Goal: Task Accomplishment & Management: Use online tool/utility

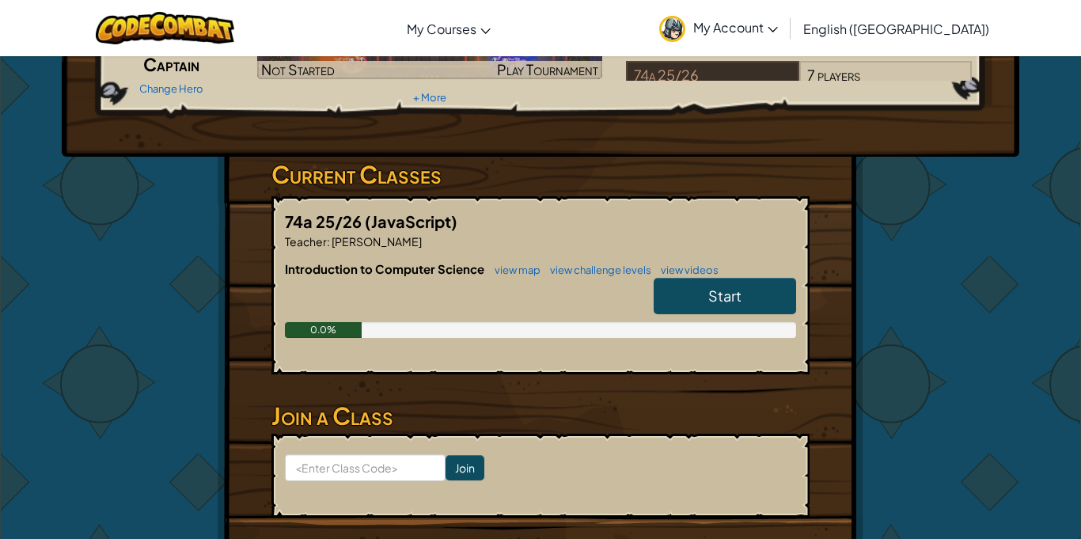
scroll to position [170, 0]
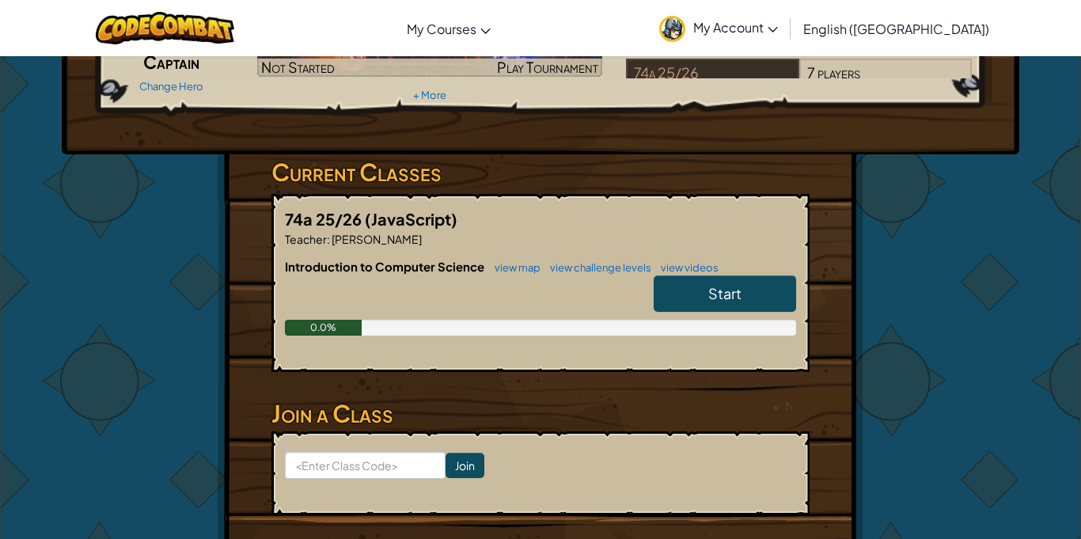
click at [697, 291] on link "Start" at bounding box center [725, 293] width 142 height 36
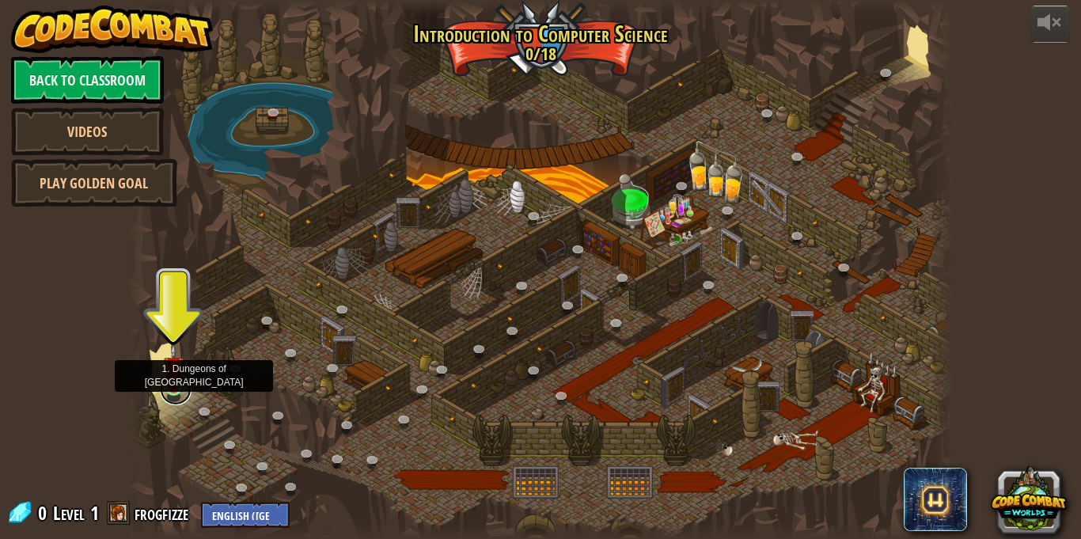
click at [175, 389] on link at bounding box center [176, 390] width 32 height 32
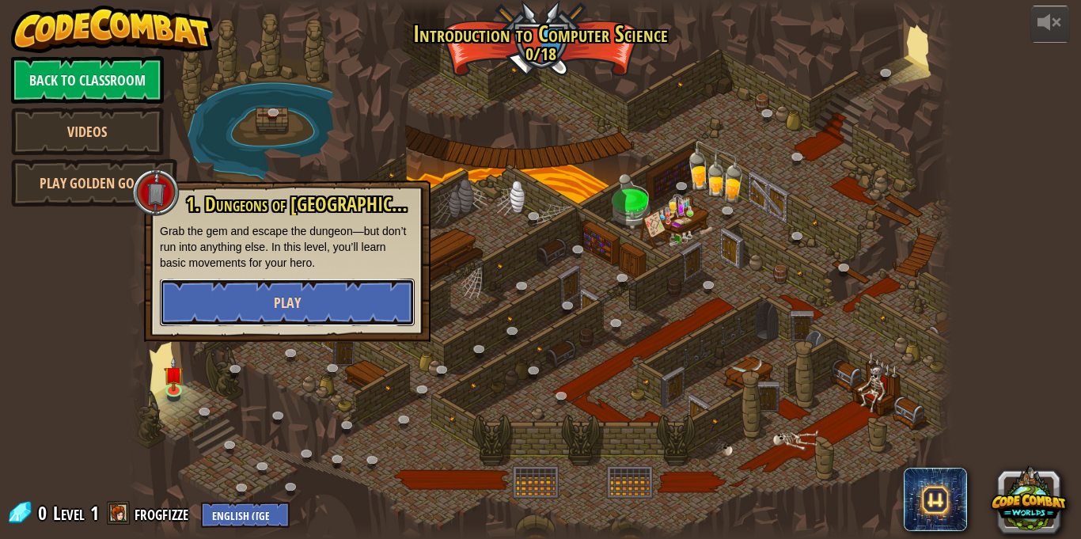
click at [273, 285] on button "Play" at bounding box center [287, 302] width 255 height 47
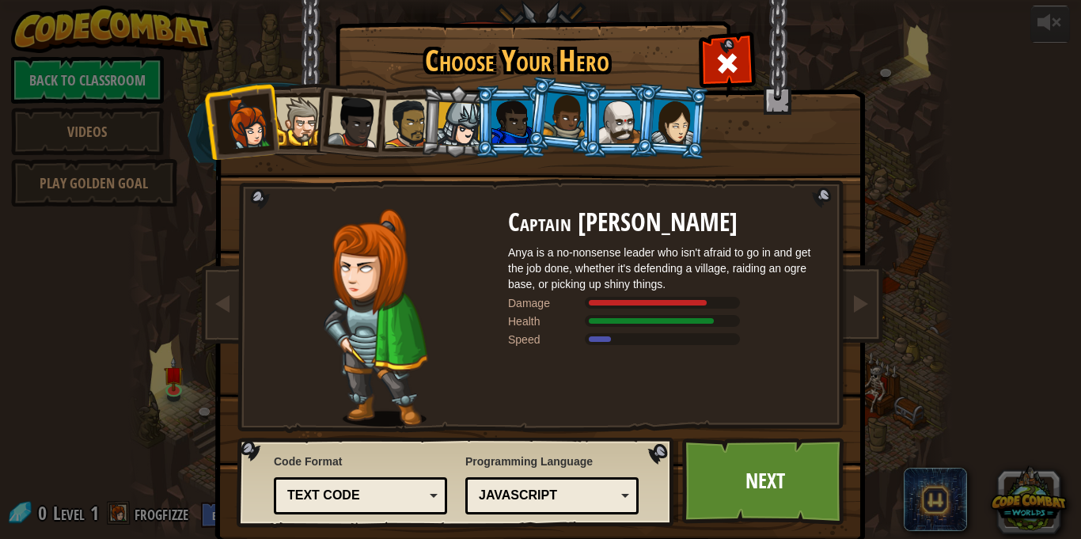
click at [284, 137] on div at bounding box center [300, 121] width 48 height 48
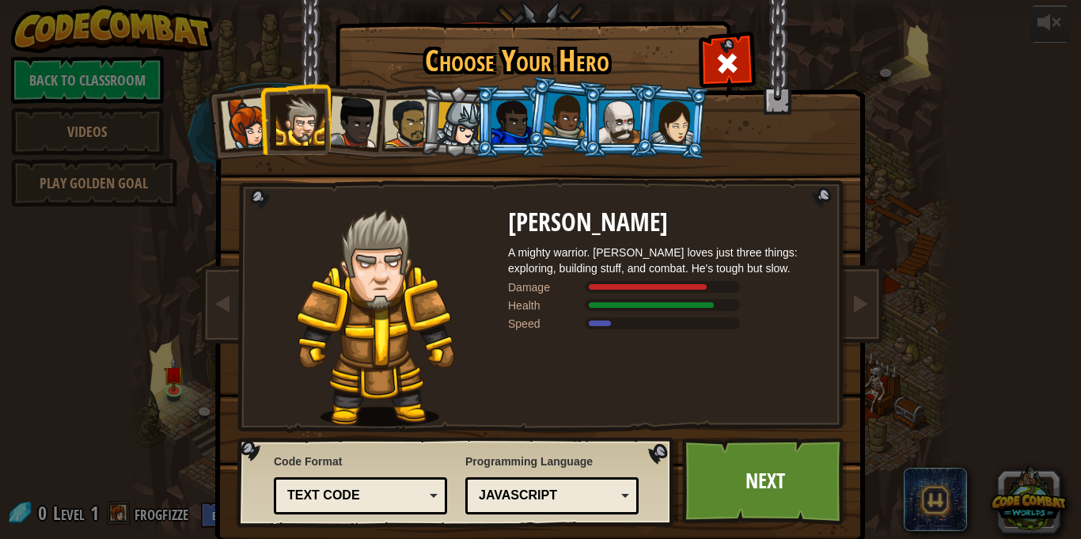
click at [594, 112] on li at bounding box center [618, 121] width 71 height 72
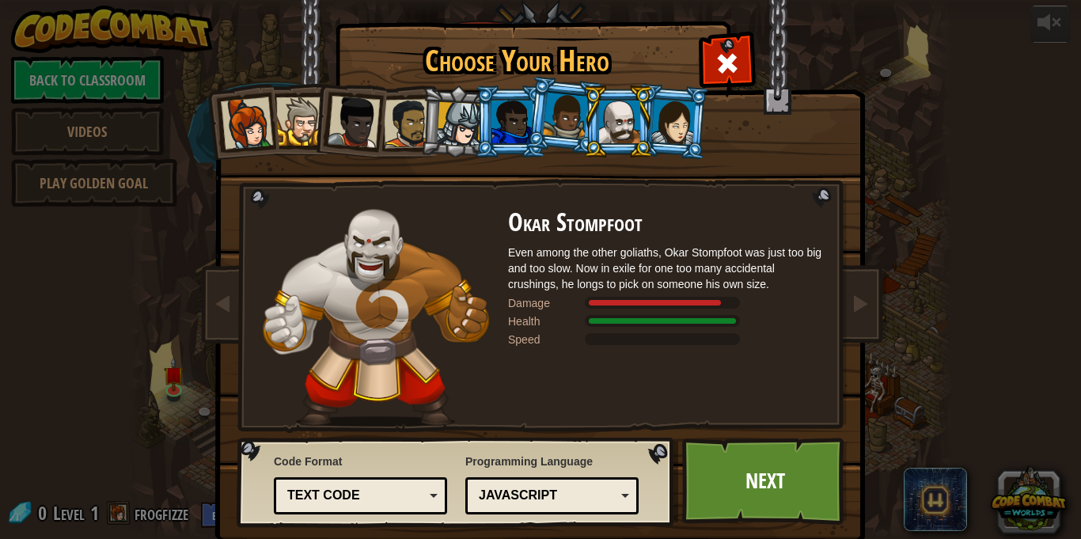
click at [667, 117] on div at bounding box center [673, 121] width 44 height 45
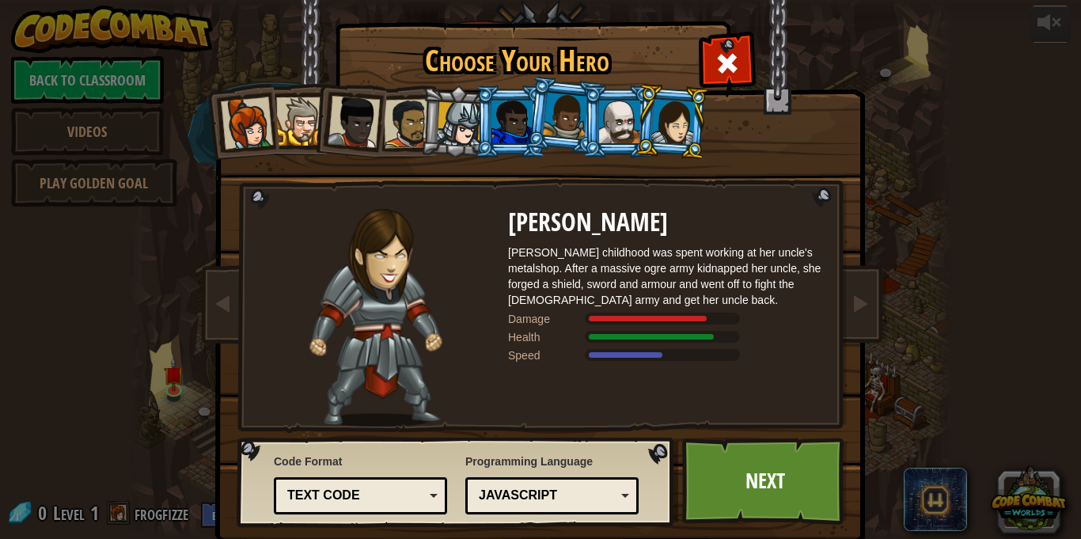
click at [495, 137] on div at bounding box center [511, 122] width 41 height 43
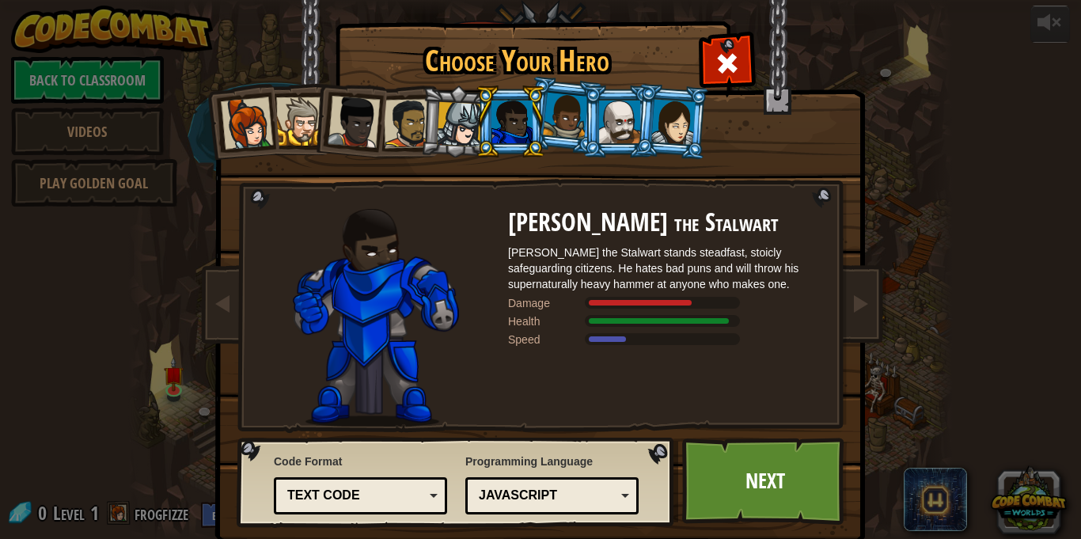
click at [609, 342] on div at bounding box center [662, 339] width 155 height 12
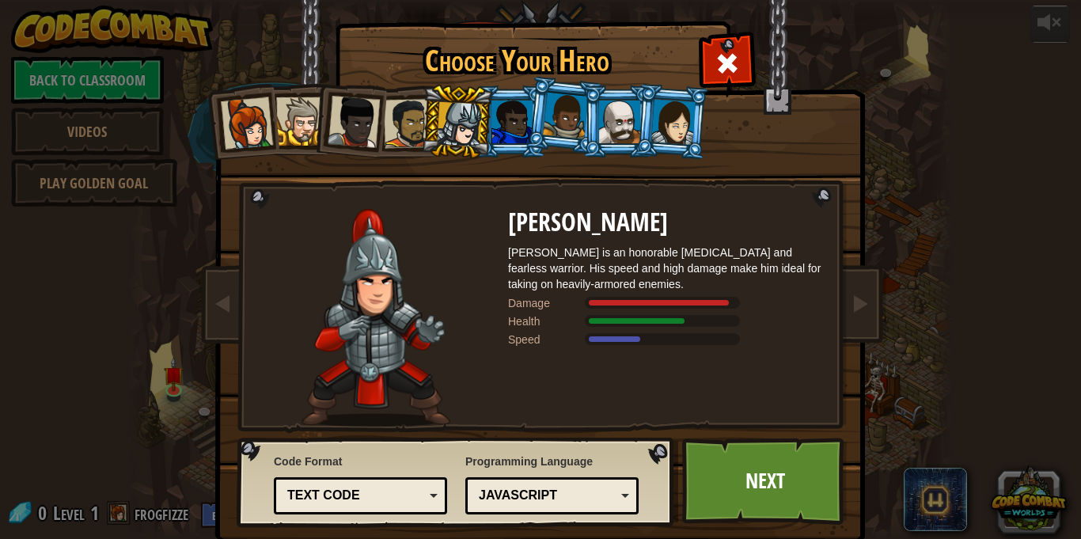
click at [461, 125] on div at bounding box center [459, 124] width 45 height 45
click at [511, 116] on div at bounding box center [511, 122] width 41 height 43
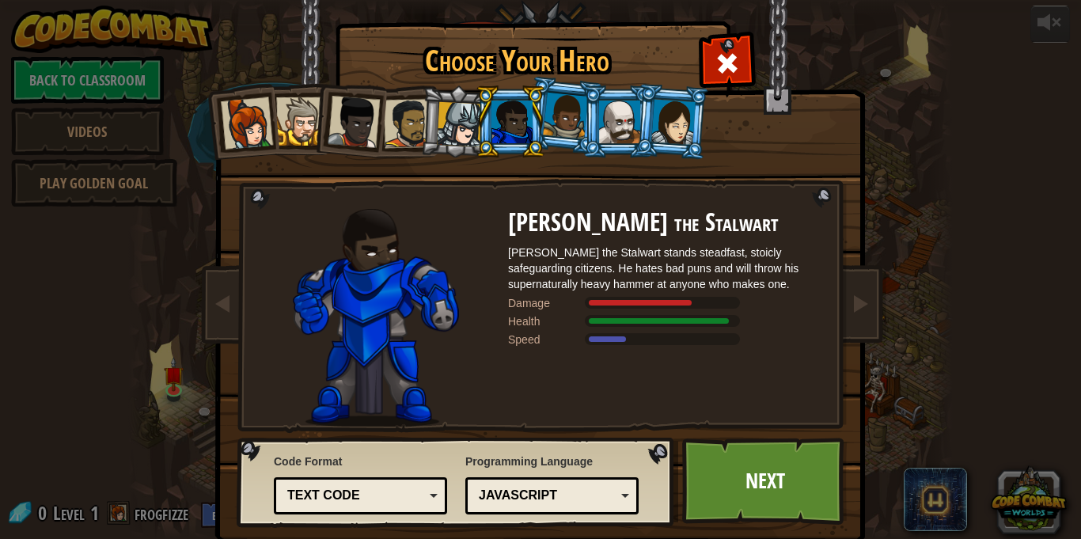
click at [564, 117] on div at bounding box center [565, 116] width 45 height 47
click at [566, 98] on div at bounding box center [565, 116] width 45 height 47
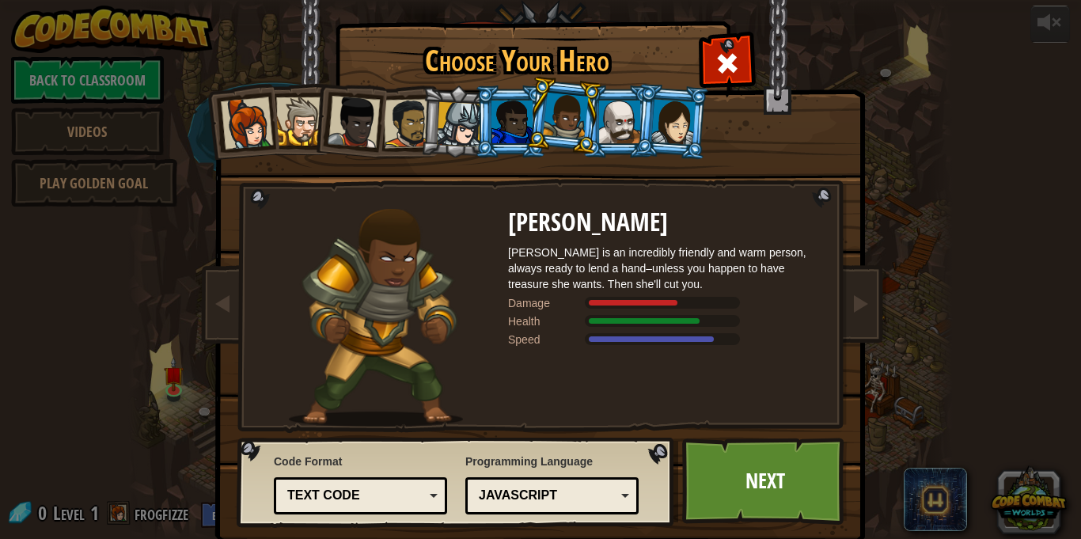
click at [472, 125] on div at bounding box center [459, 124] width 45 height 45
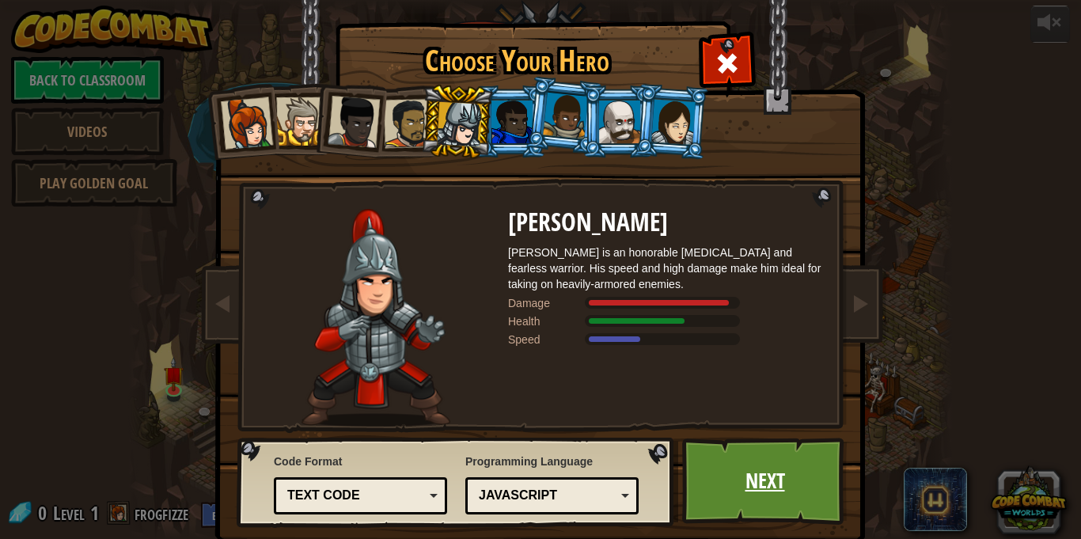
click at [780, 474] on link "Next" at bounding box center [764, 481] width 165 height 87
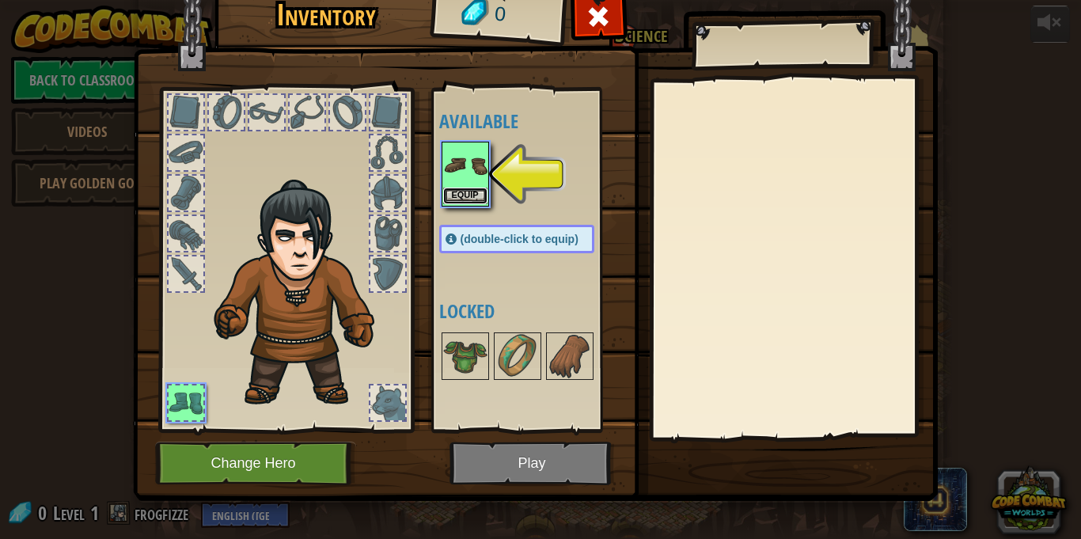
click at [465, 191] on button "Equip" at bounding box center [465, 196] width 44 height 17
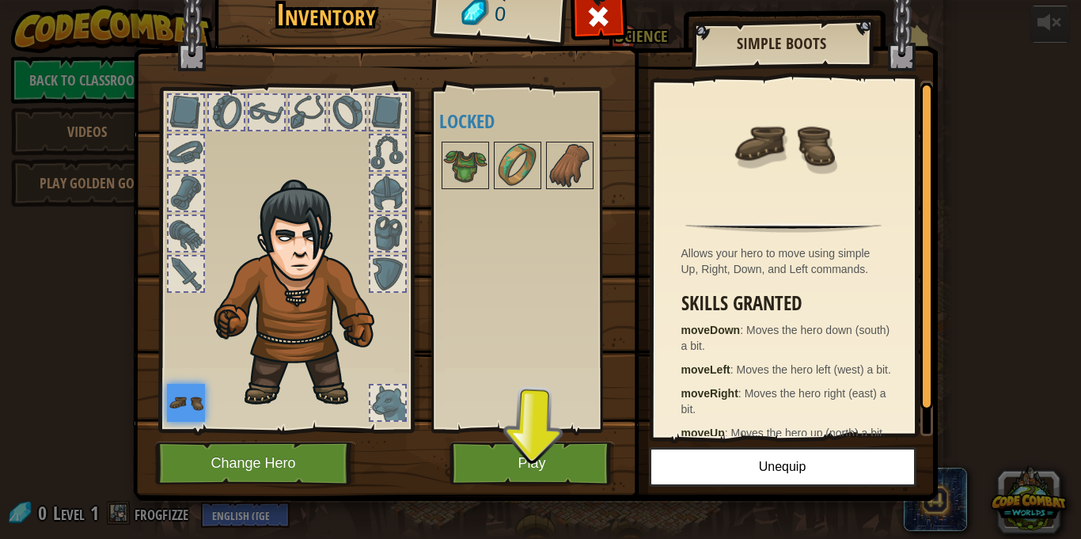
click at [183, 190] on div at bounding box center [186, 193] width 35 height 35
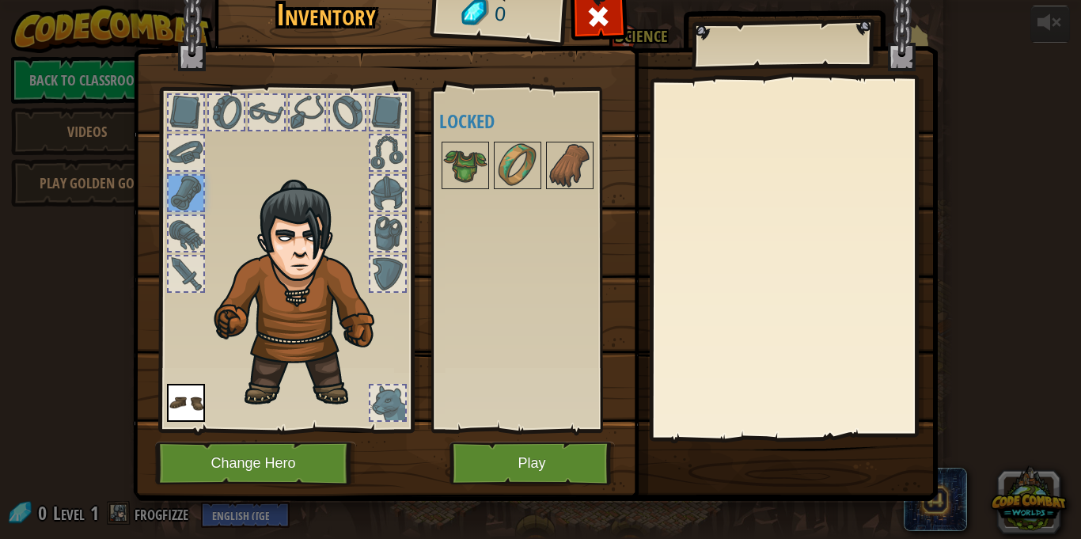
click at [204, 104] on div at bounding box center [285, 256] width 261 height 356
click at [566, 458] on button "Play" at bounding box center [532, 464] width 165 height 44
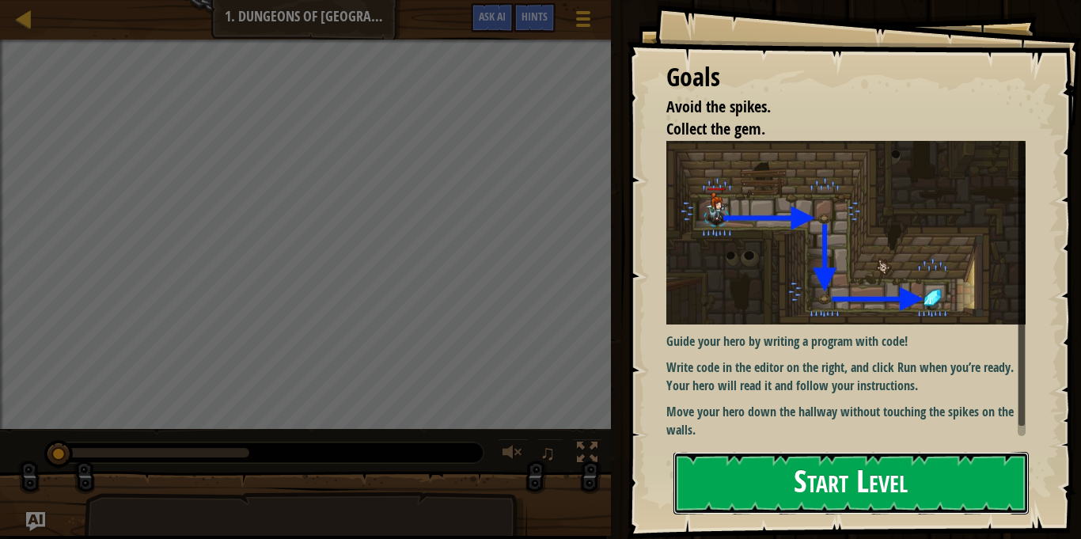
click at [967, 493] on button "Start Level" at bounding box center [851, 483] width 355 height 63
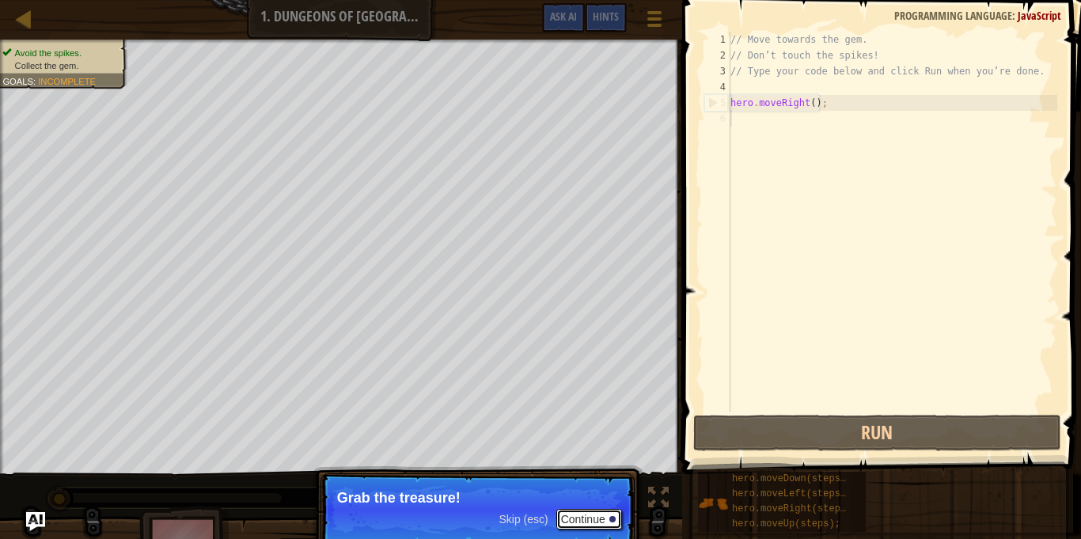
click at [598, 522] on button "Continue" at bounding box center [589, 519] width 66 height 21
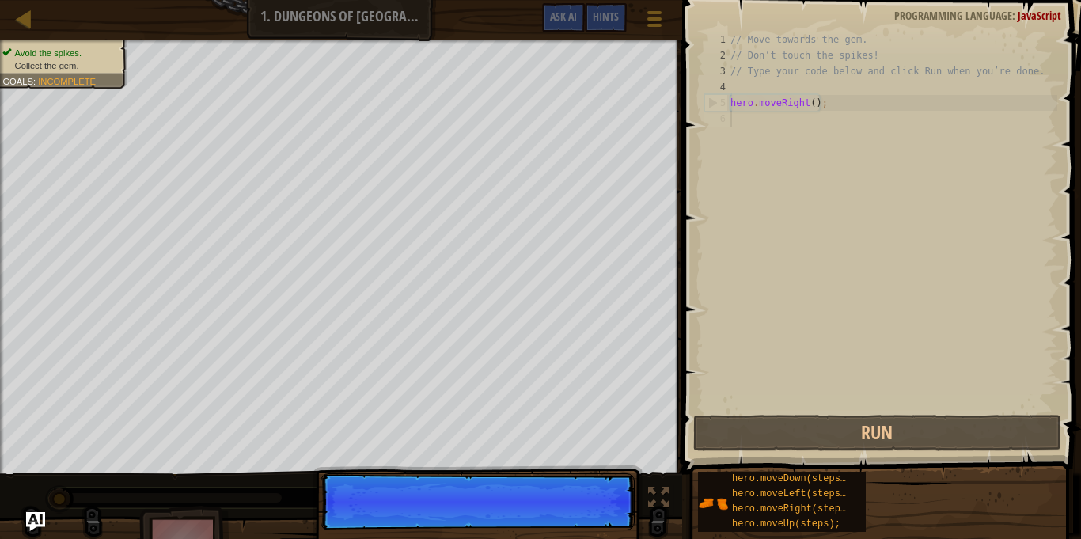
scroll to position [7, 0]
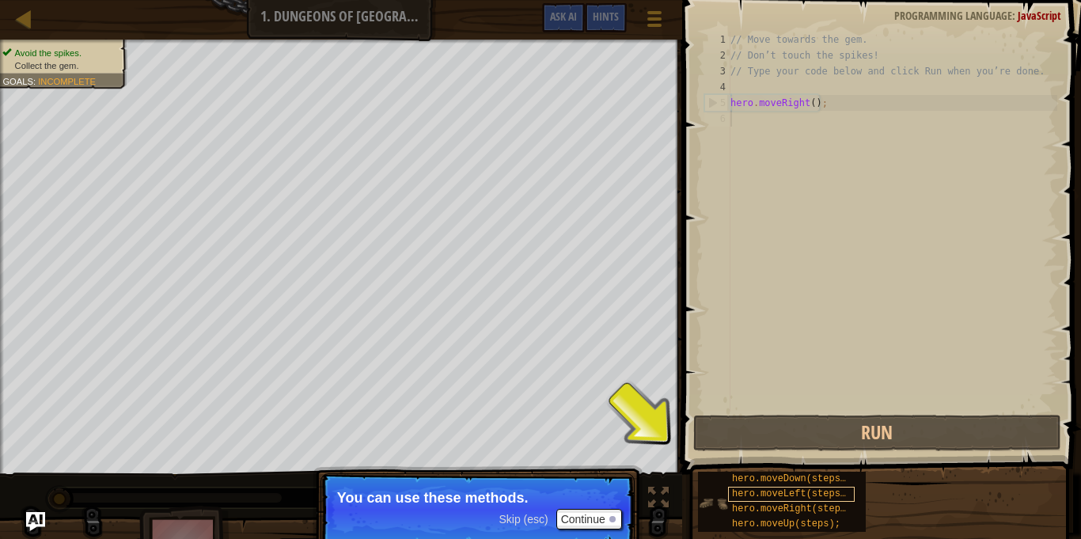
click at [830, 495] on span "hero.moveLeft(steps);" at bounding box center [792, 493] width 120 height 11
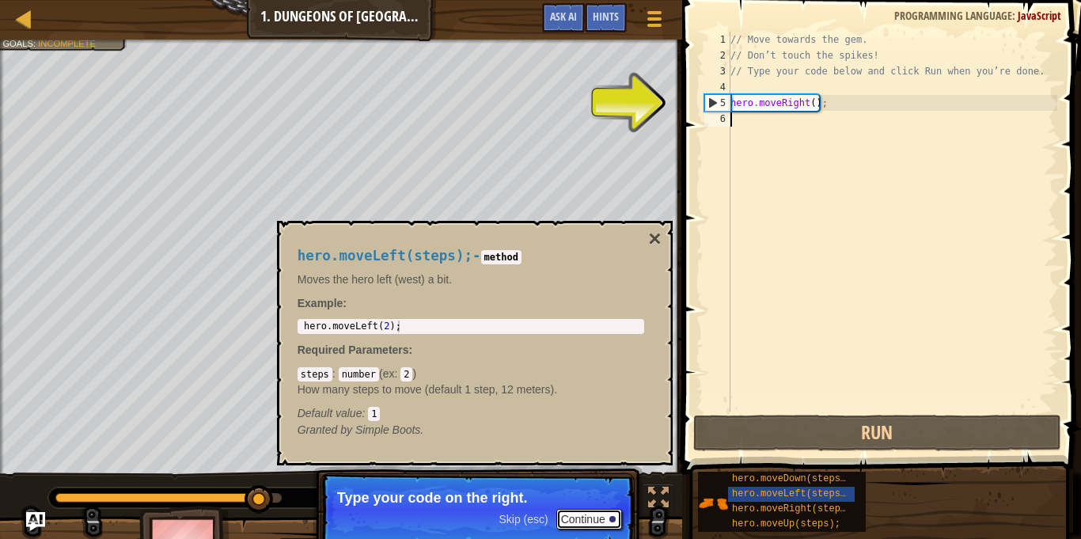
click at [619, 512] on button "Continue" at bounding box center [589, 519] width 66 height 21
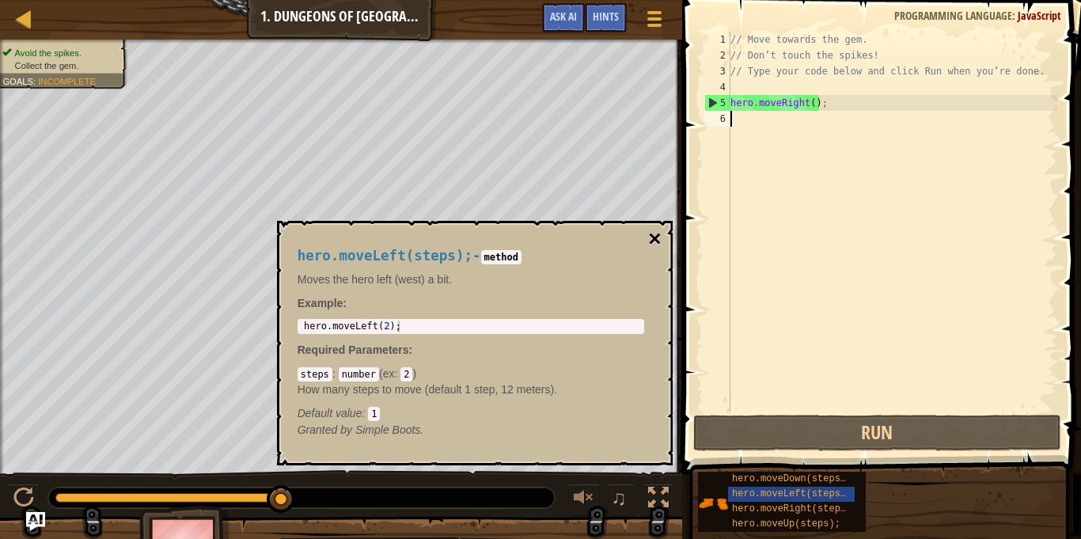
click at [658, 241] on button "×" at bounding box center [654, 239] width 13 height 22
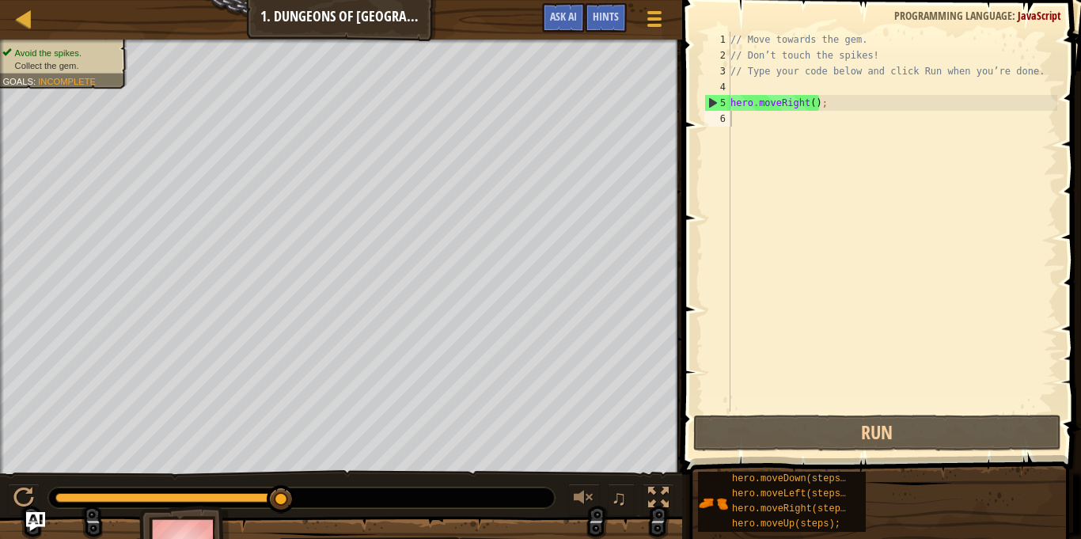
click at [747, 128] on div "// Move towards the gem. // Don’t touch the spikes! // Type your code below and…" at bounding box center [892, 238] width 330 height 412
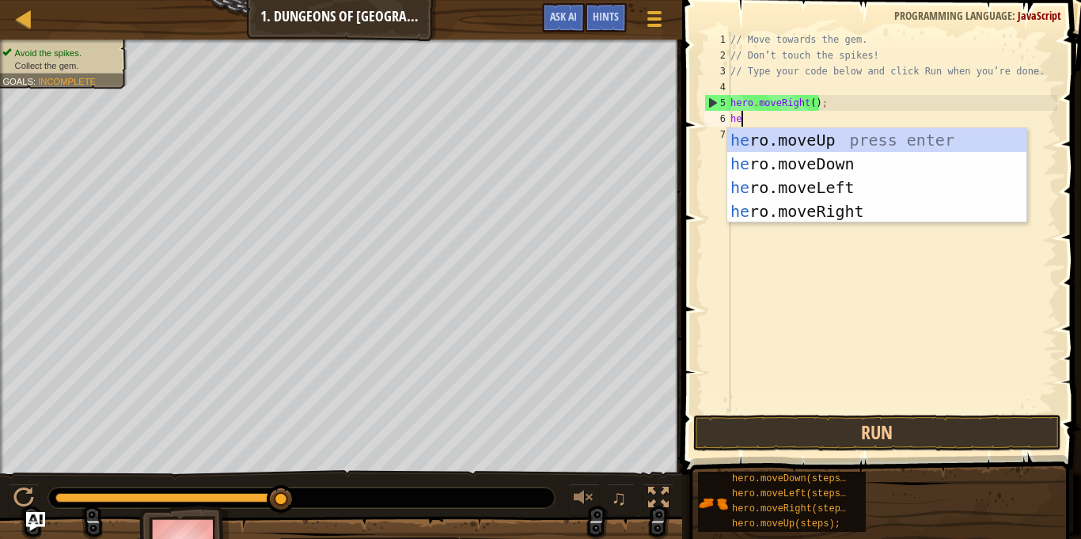
type textarea "her"
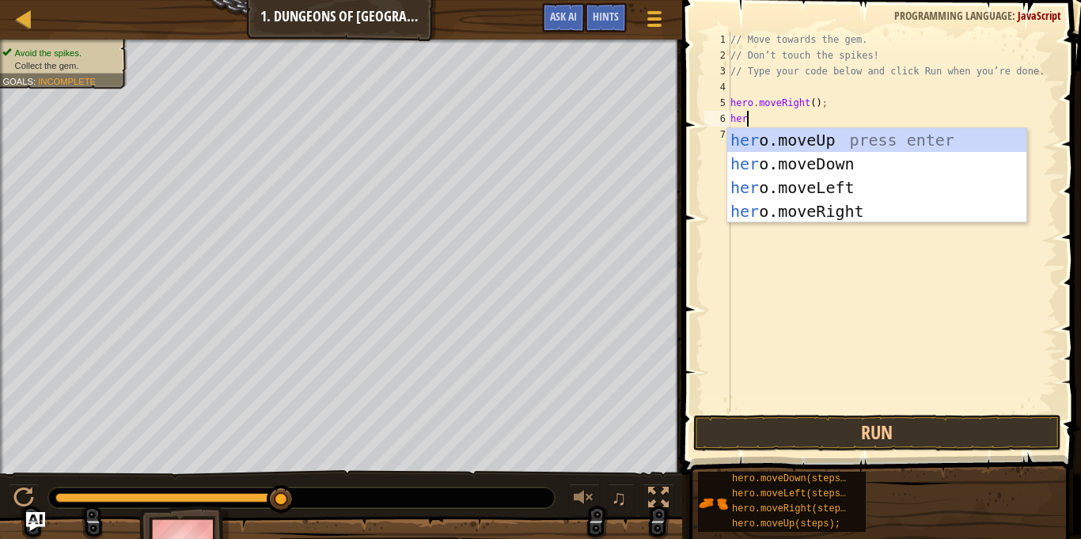
click at [871, 163] on div "her o.moveUp press enter her o.moveDown press enter her o.moveLeft press enter …" at bounding box center [876, 199] width 299 height 142
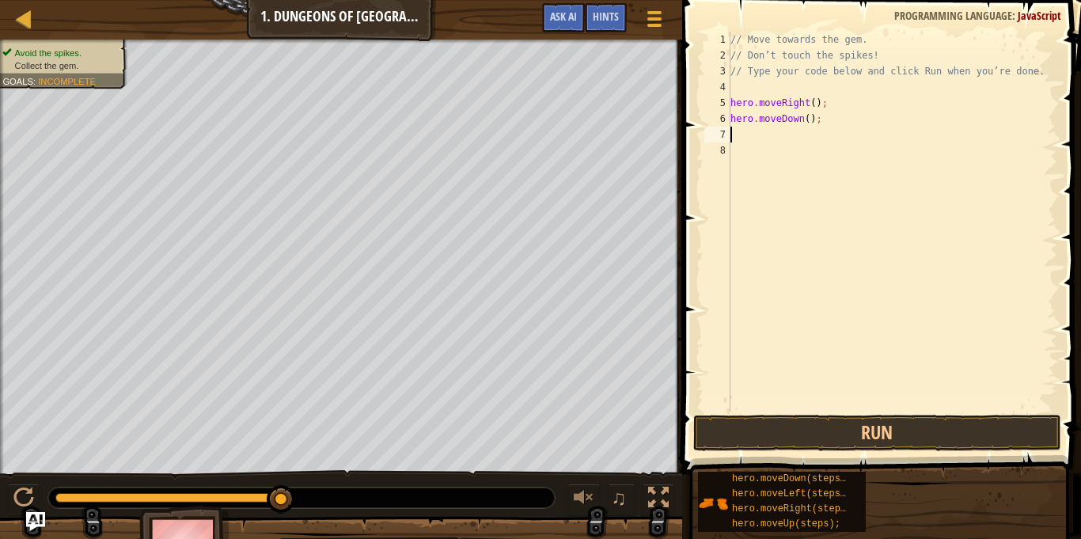
scroll to position [7, 0]
type textarea "h"
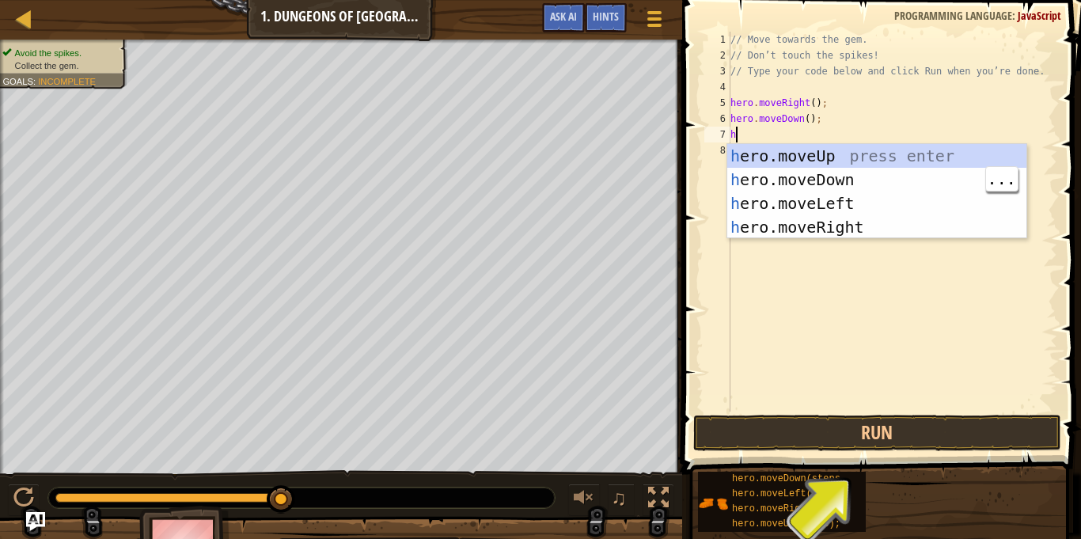
click at [871, 184] on div "h ero.moveUp press enter h ero.moveDown press enter h ero.moveLeft press enter …" at bounding box center [876, 215] width 299 height 142
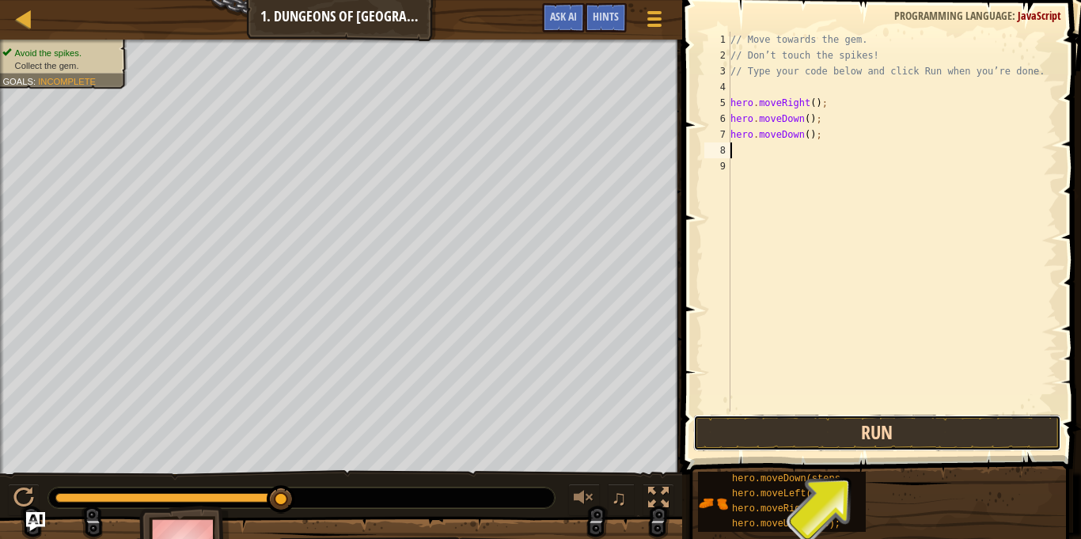
click at [963, 438] on button "Run" at bounding box center [877, 433] width 369 height 36
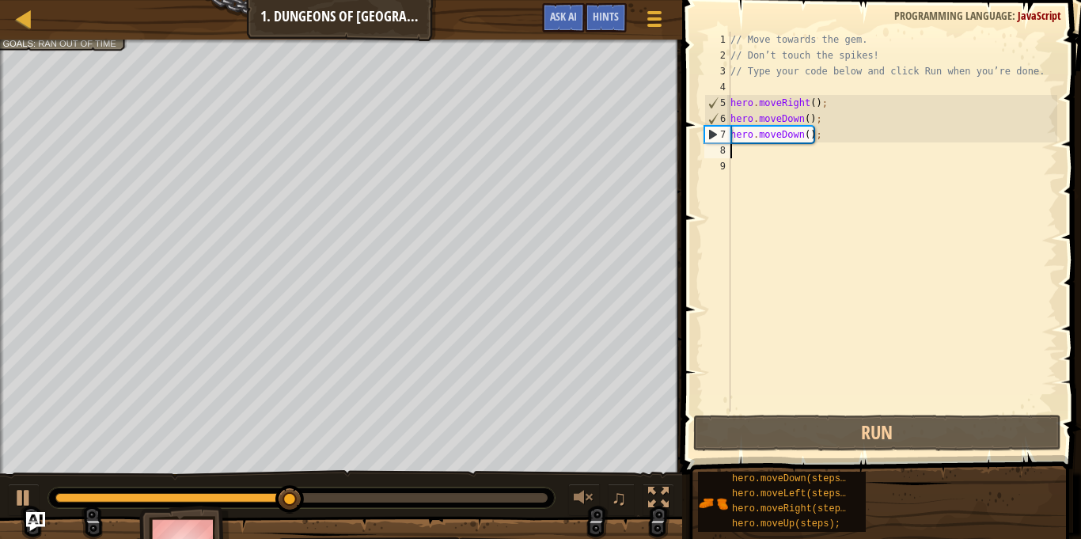
click at [751, 151] on div "// Move towards the gem. // Don’t touch the spikes! // Type your code below and…" at bounding box center [892, 238] width 330 height 412
type textarea "h"
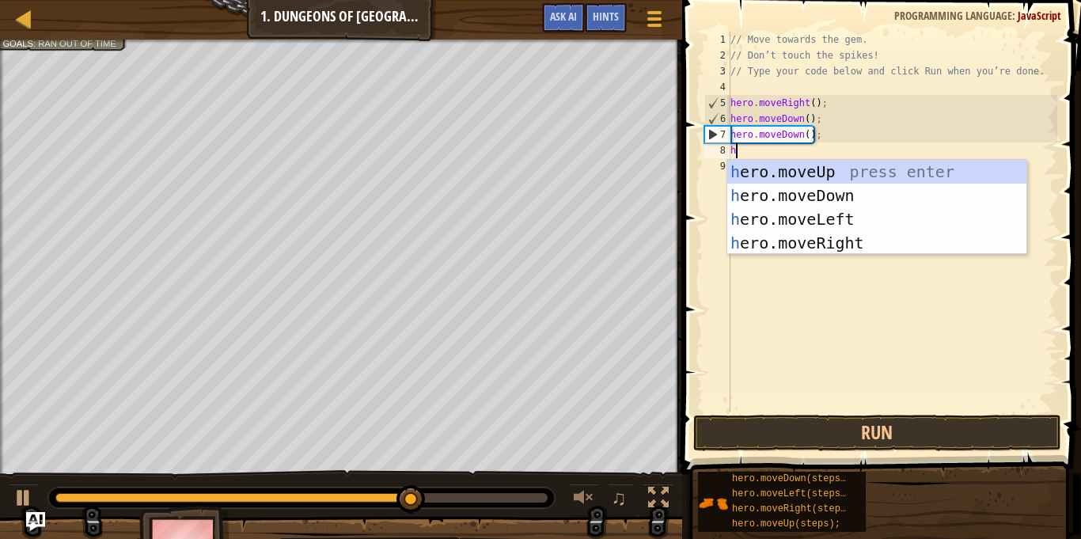
click at [876, 240] on div "h ero.moveUp press enter h ero.moveDown press enter h ero.moveLeft press enter …" at bounding box center [876, 231] width 299 height 142
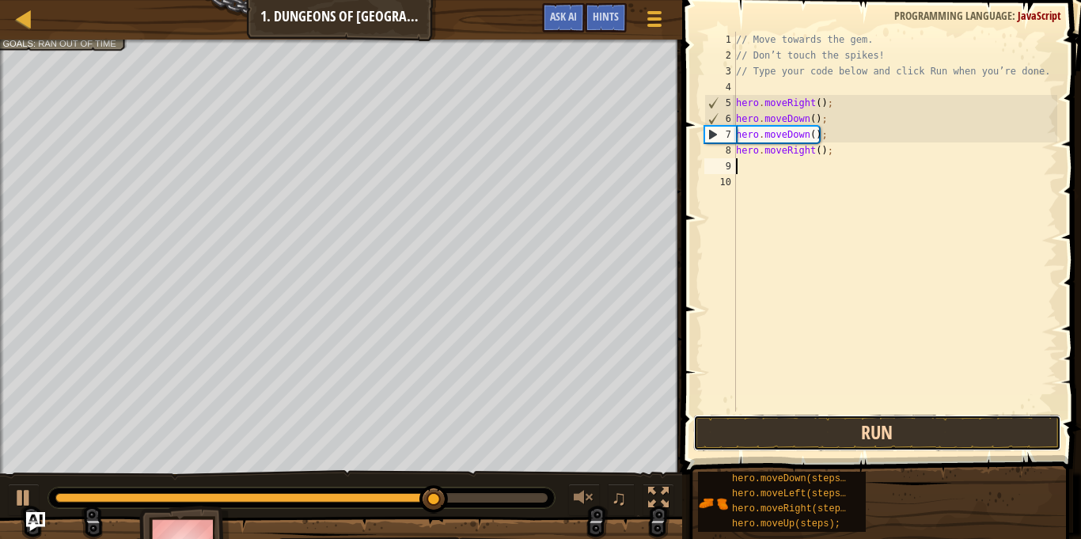
click at [958, 442] on button "Run" at bounding box center [877, 433] width 369 height 36
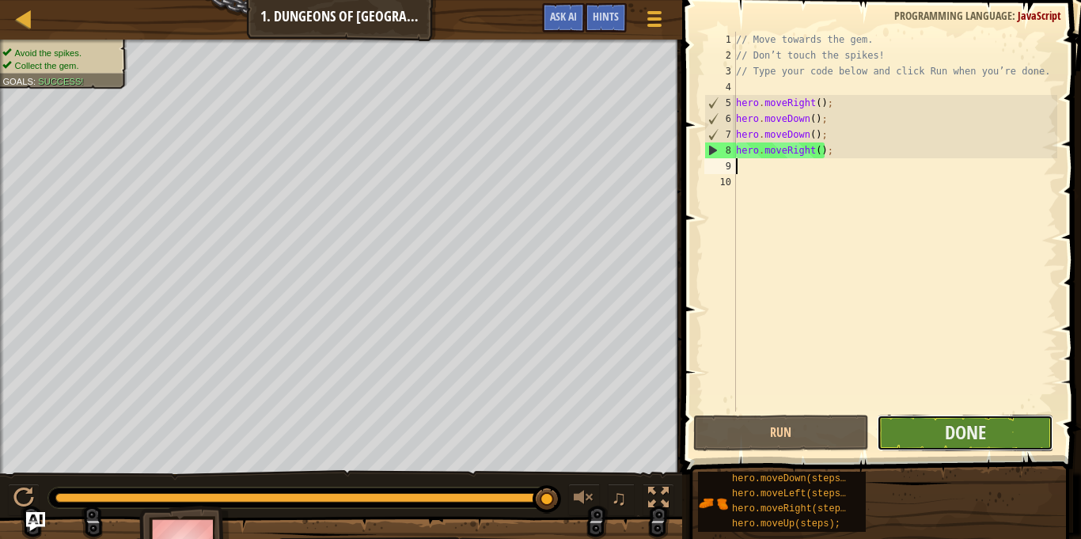
click at [1018, 431] on button "Done" at bounding box center [965, 433] width 176 height 36
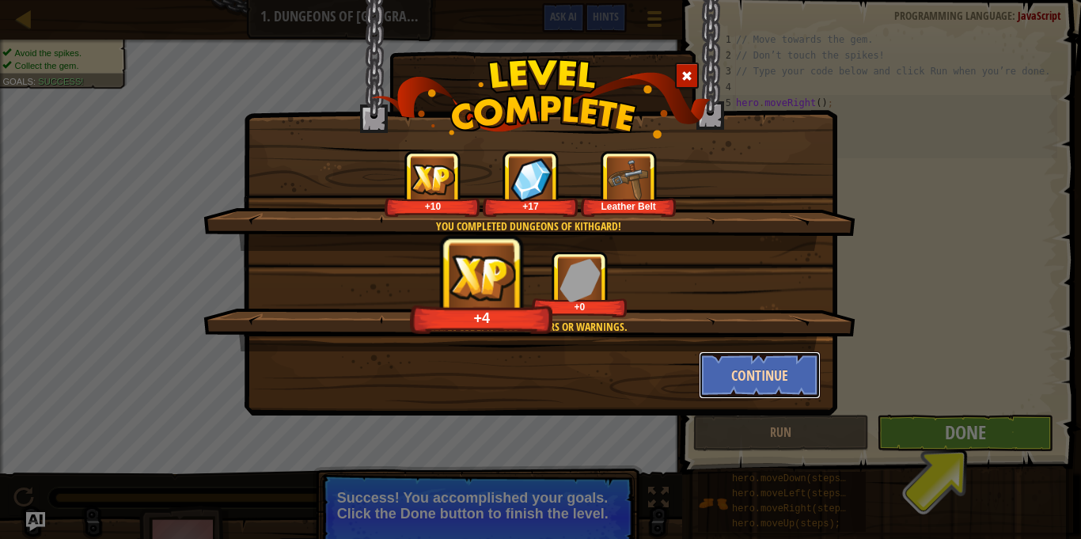
click at [783, 379] on button "Continue" at bounding box center [760, 374] width 123 height 47
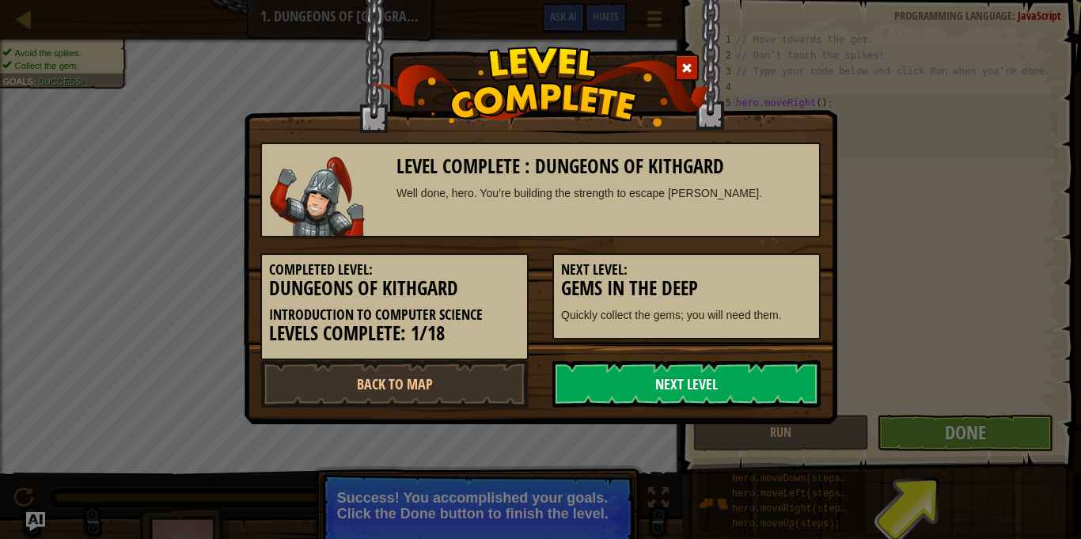
click at [779, 363] on link "Next Level" at bounding box center [686, 383] width 268 height 47
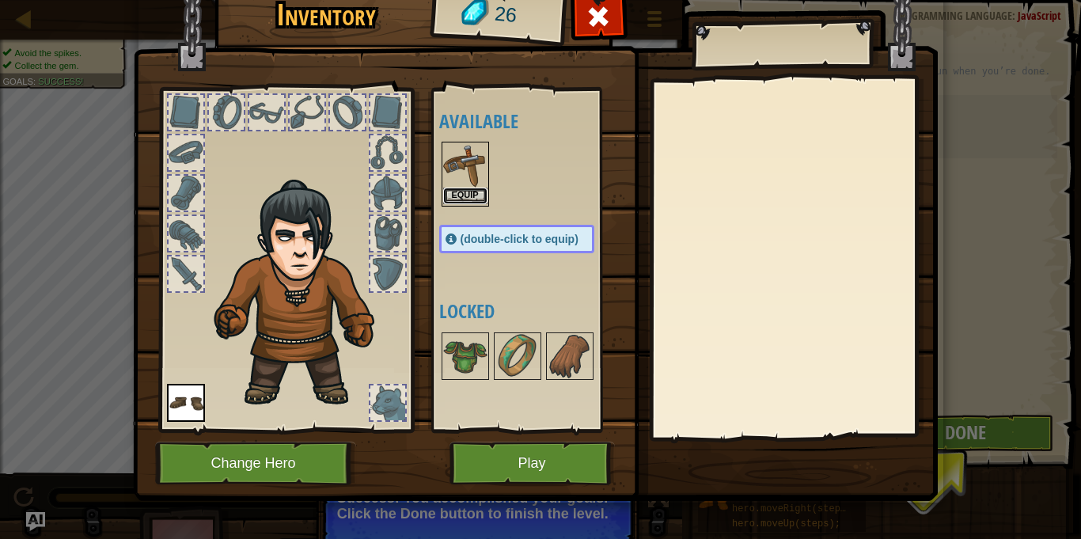
click at [478, 197] on button "Equip" at bounding box center [465, 196] width 44 height 17
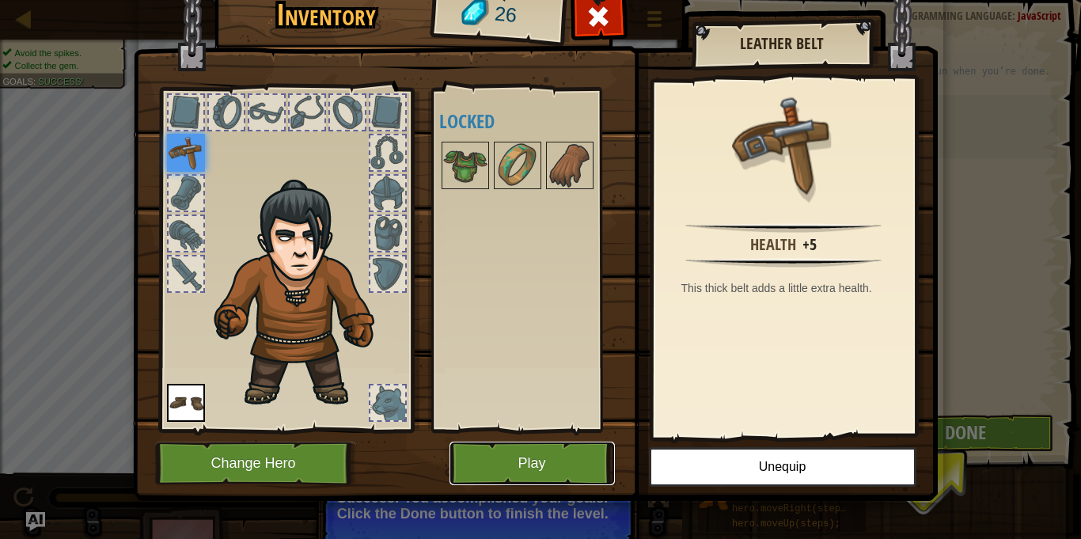
click at [552, 445] on button "Play" at bounding box center [532, 464] width 165 height 44
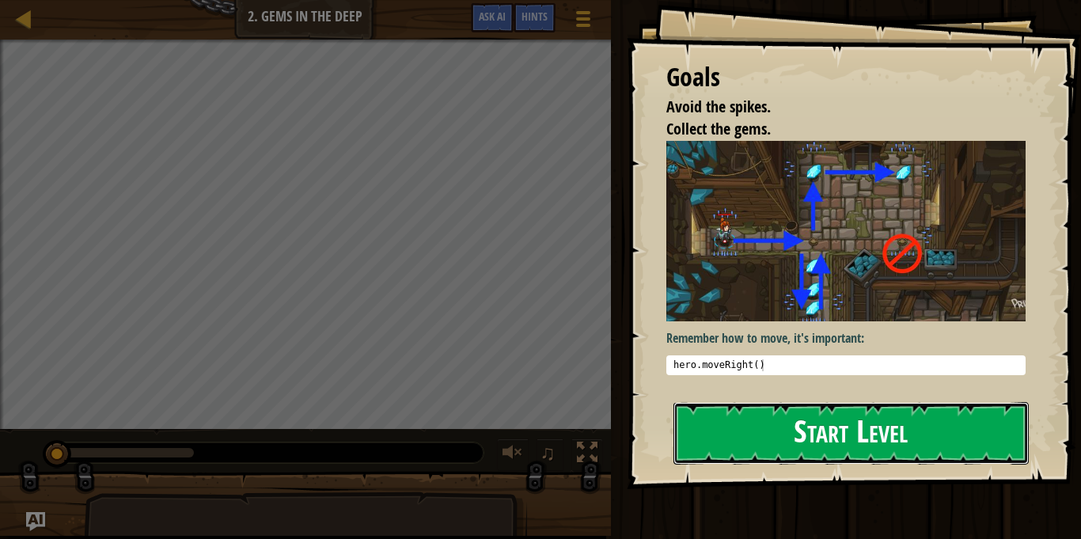
click at [989, 427] on button "Start Level" at bounding box center [851, 433] width 355 height 63
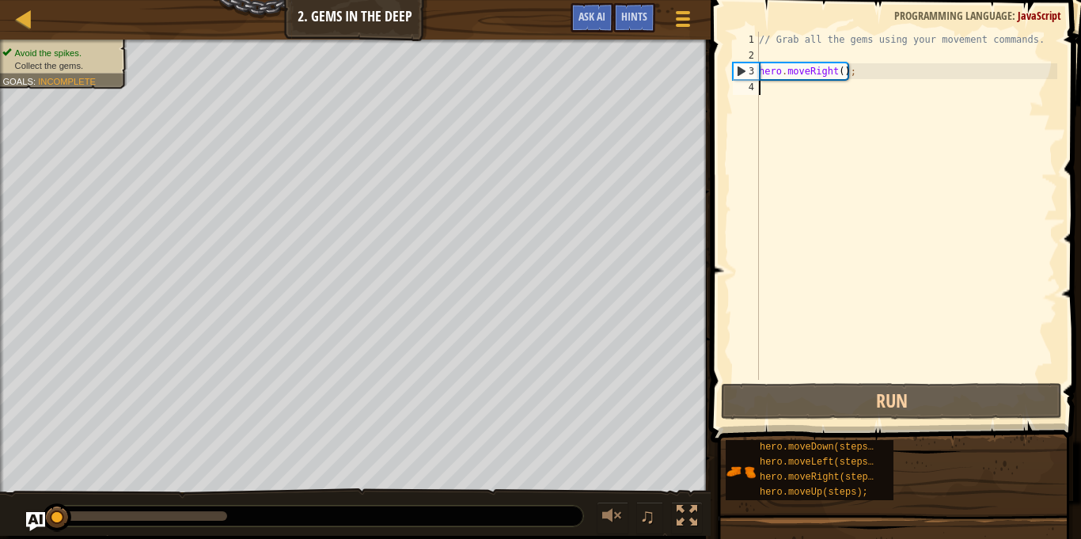
type textarea "h"
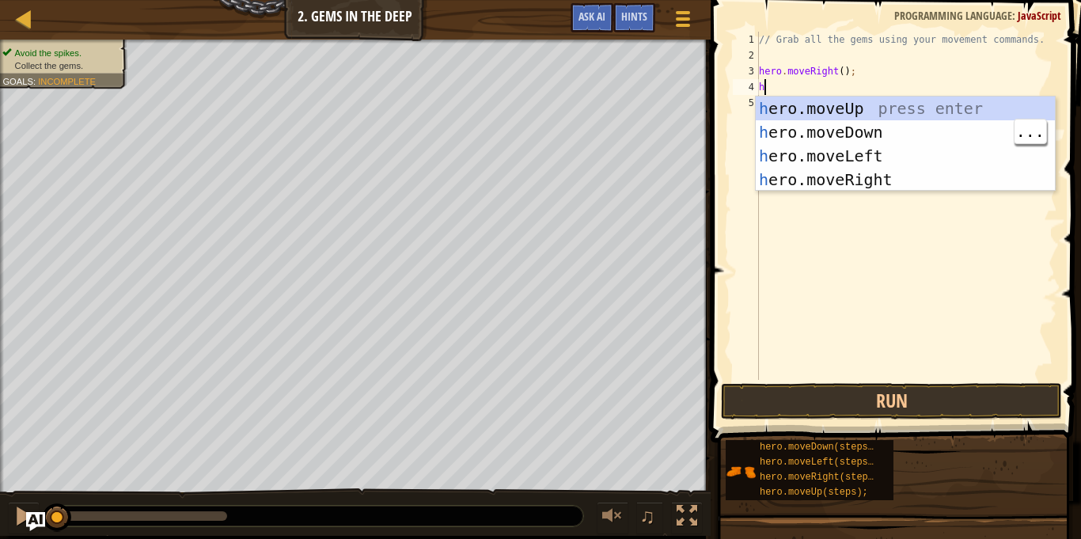
click at [898, 130] on div "h ero.moveUp press enter h ero.moveDown press enter h ero.moveLeft press enter …" at bounding box center [905, 168] width 299 height 142
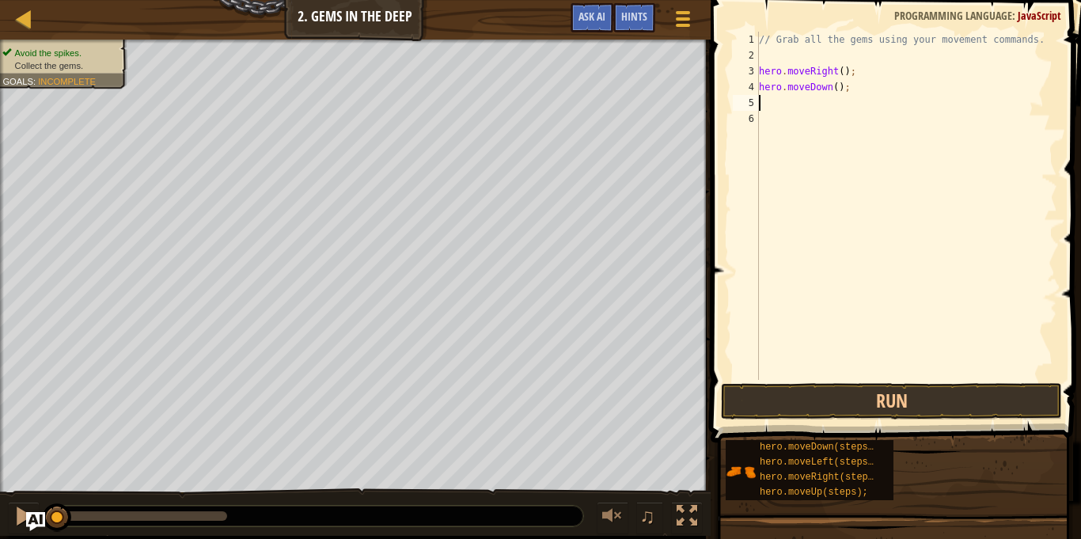
type textarea "h"
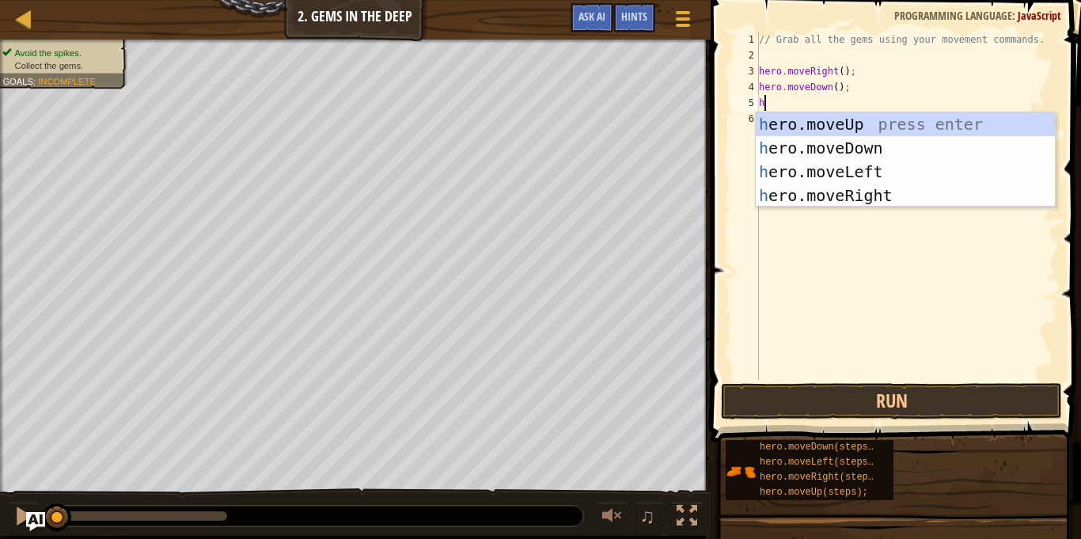
click at [917, 133] on div "h ero.moveUp press enter h ero.moveDown press enter h ero.moveLeft press enter …" at bounding box center [905, 183] width 299 height 142
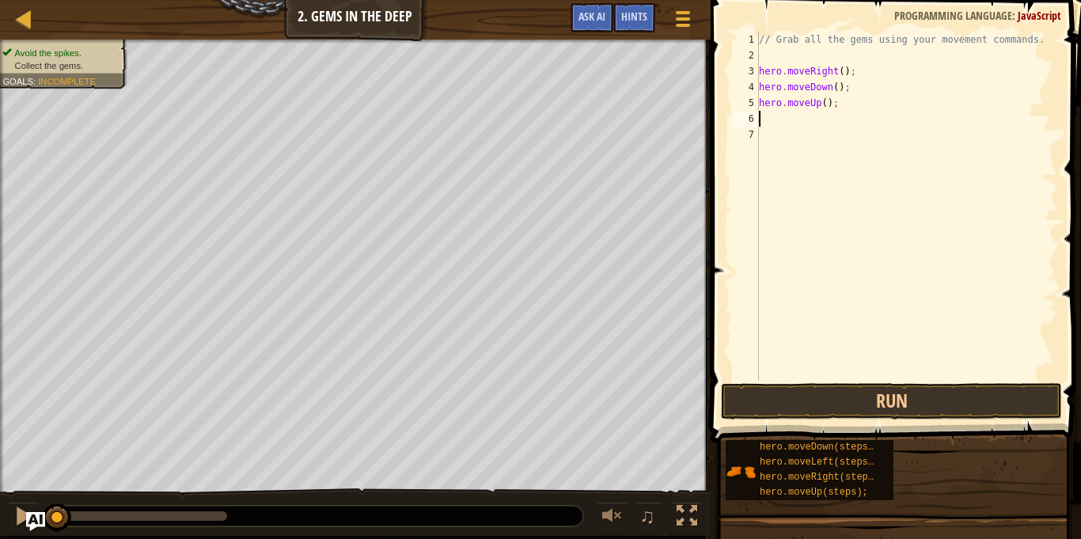
type textarea "h"
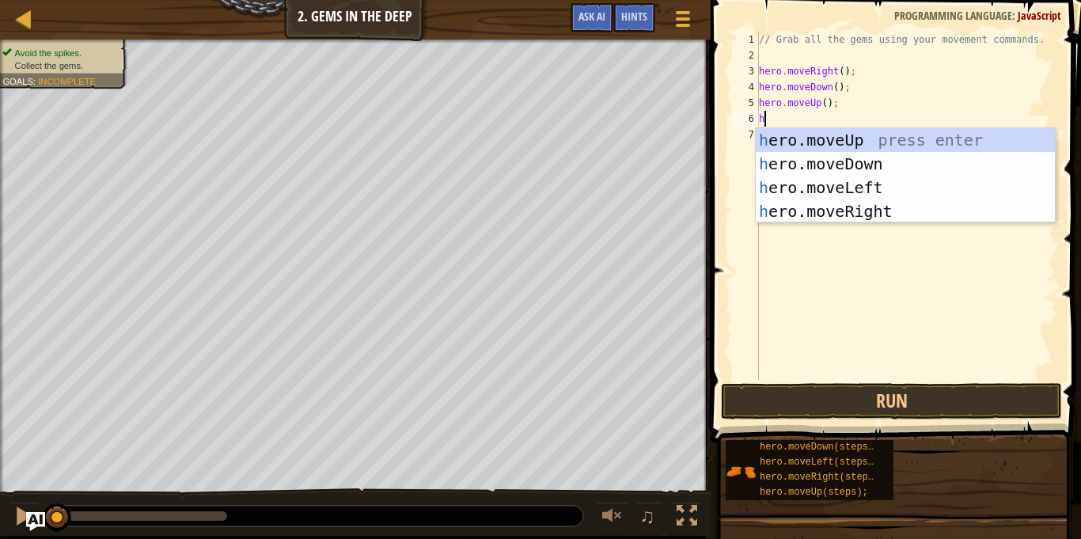
click at [910, 148] on div "h ero.moveUp press enter h ero.moveDown press enter h ero.moveLeft press enter …" at bounding box center [905, 199] width 299 height 142
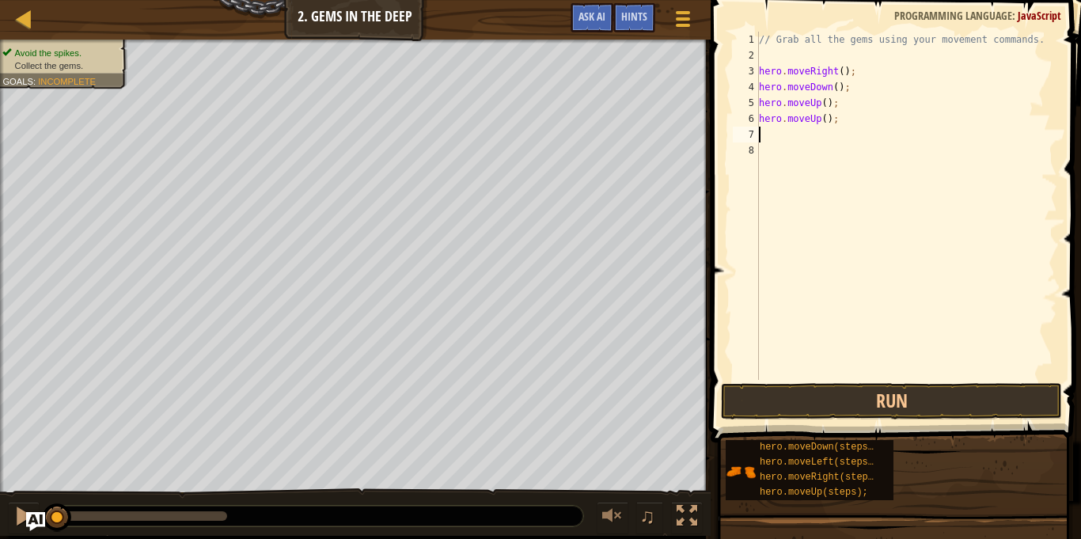
type textarea "h"
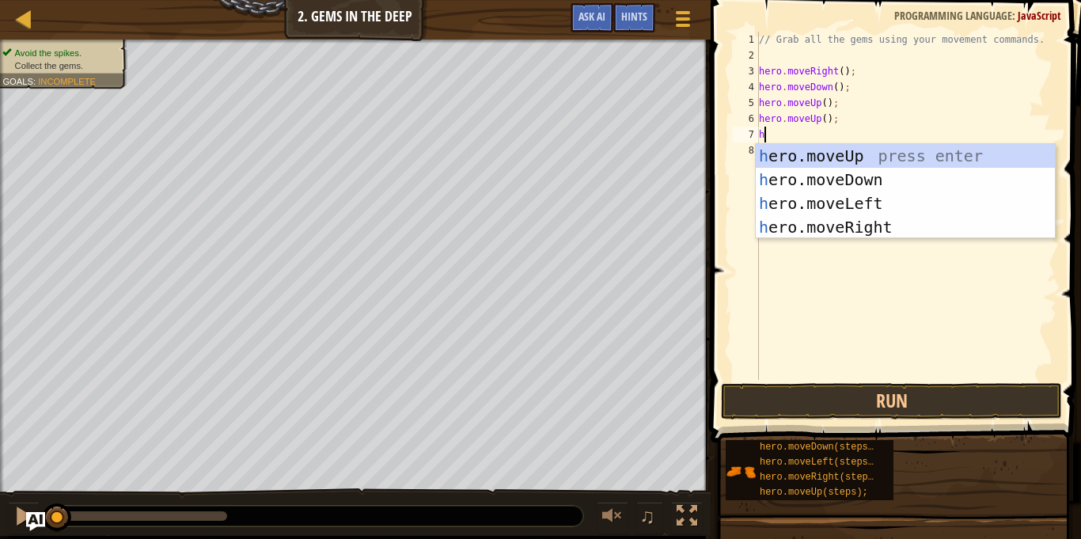
click at [914, 227] on div "h ero.moveUp press enter h ero.moveDown press enter h ero.moveLeft press enter …" at bounding box center [905, 215] width 299 height 142
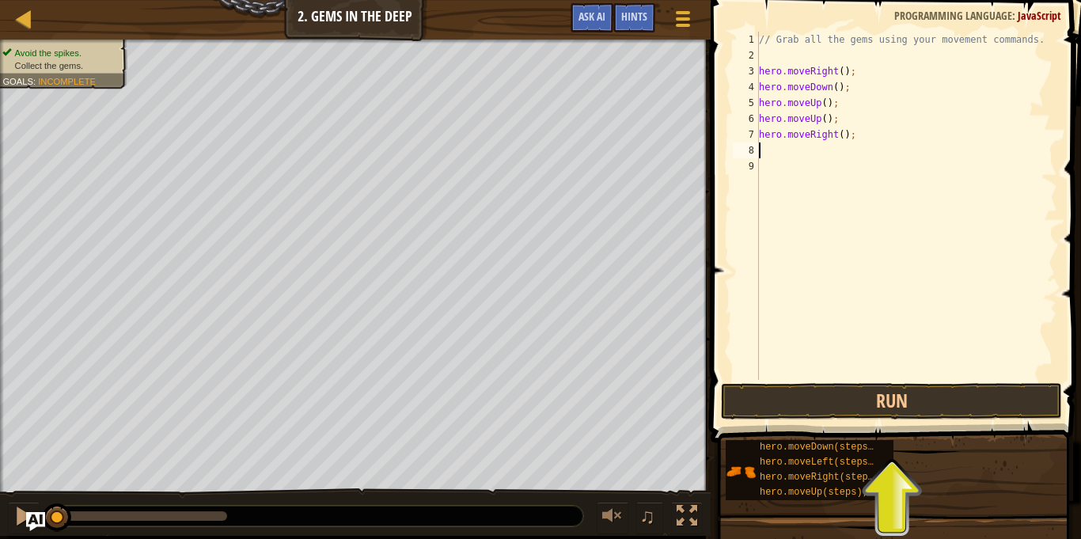
type textarea "h"
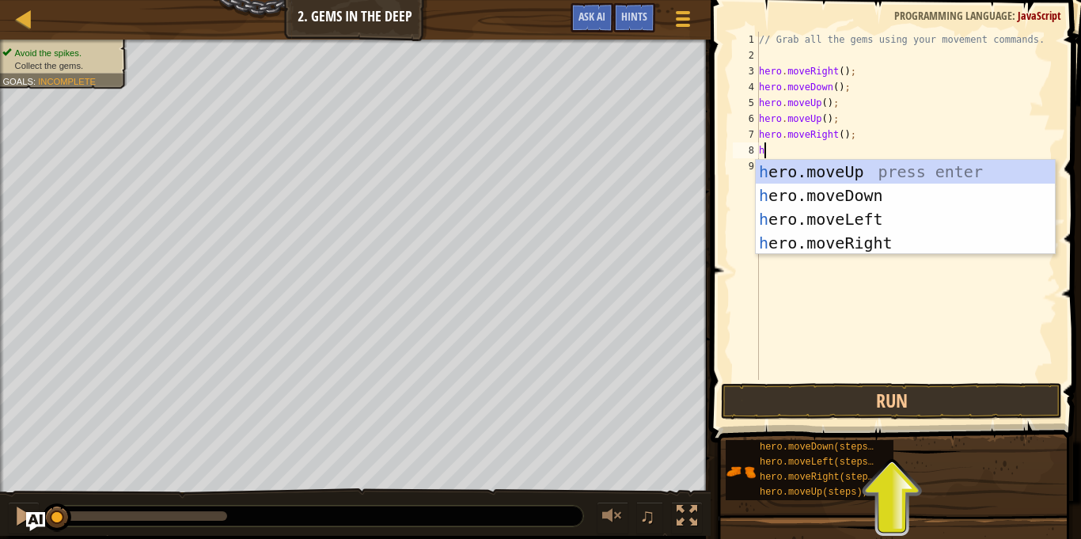
click at [917, 199] on div "h ero.moveUp press enter h ero.moveDown press enter h ero.moveLeft press enter …" at bounding box center [905, 231] width 299 height 142
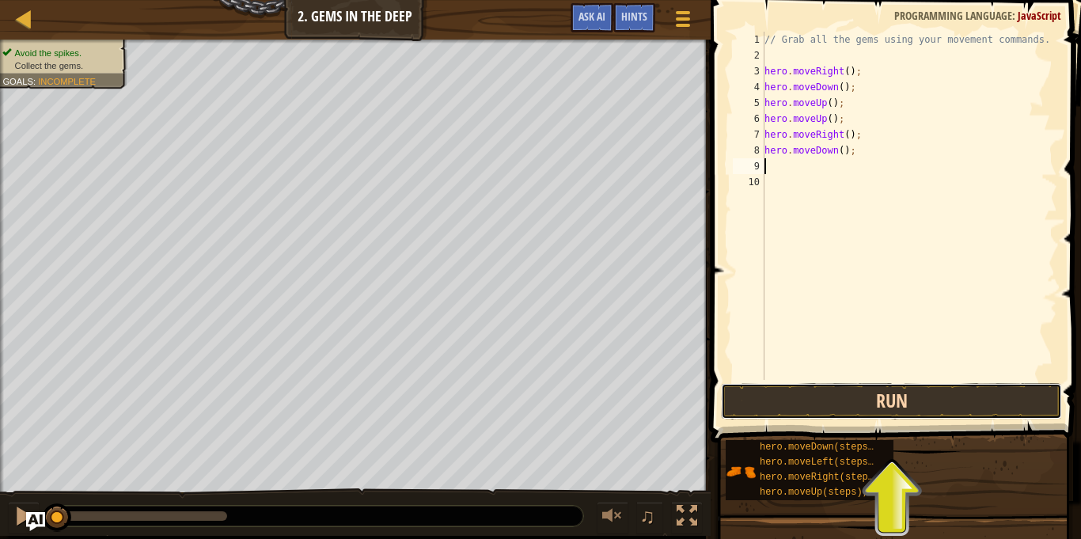
click at [985, 398] on button "Run" at bounding box center [891, 401] width 341 height 36
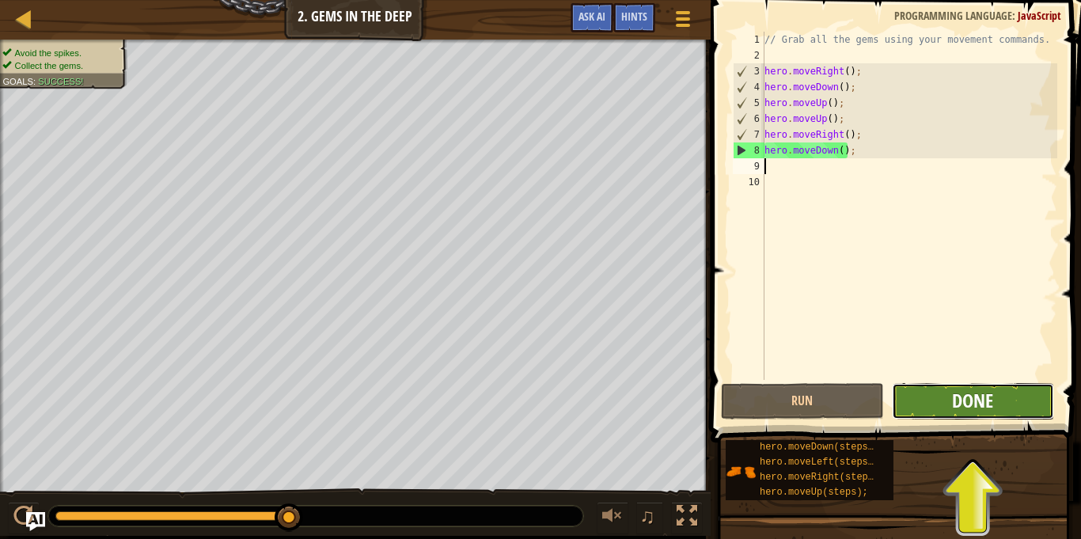
click at [993, 398] on span "Done" at bounding box center [972, 400] width 41 height 25
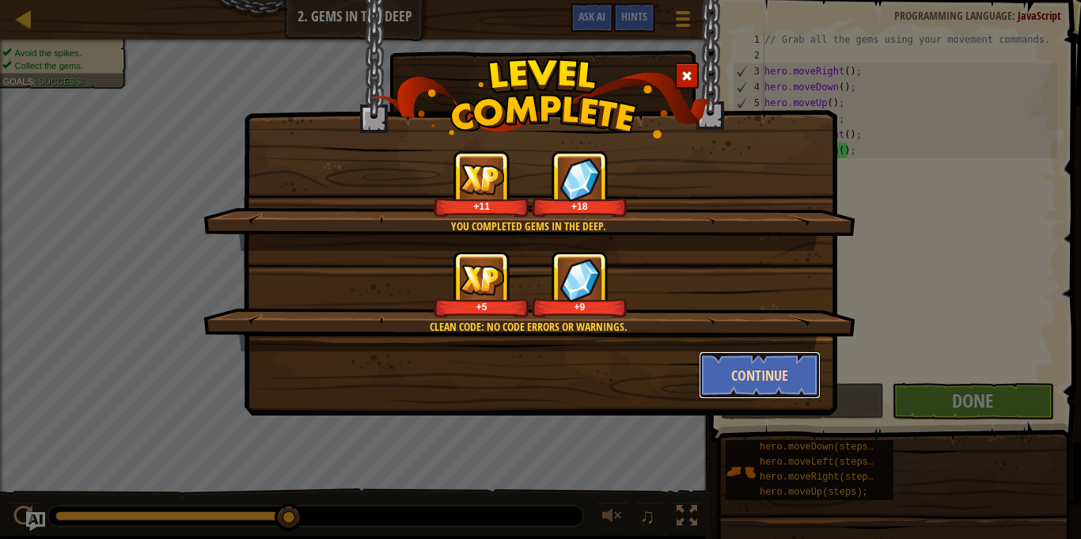
click at [774, 374] on button "Continue" at bounding box center [760, 374] width 123 height 47
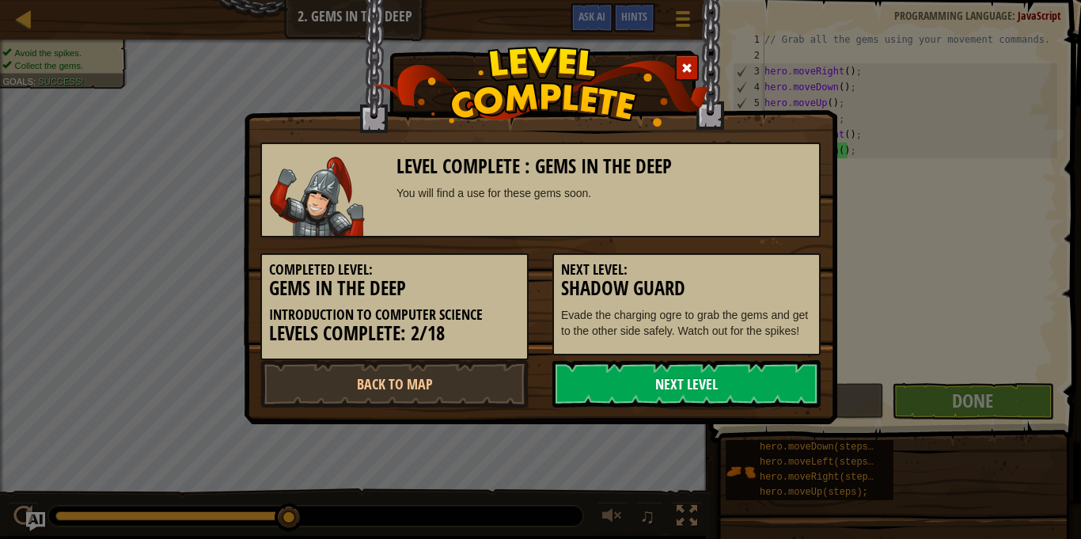
click at [758, 381] on link "Next Level" at bounding box center [686, 383] width 268 height 47
click at [493, 400] on link "Back to Map" at bounding box center [394, 383] width 268 height 47
